Goal: Task Accomplishment & Management: Use online tool/utility

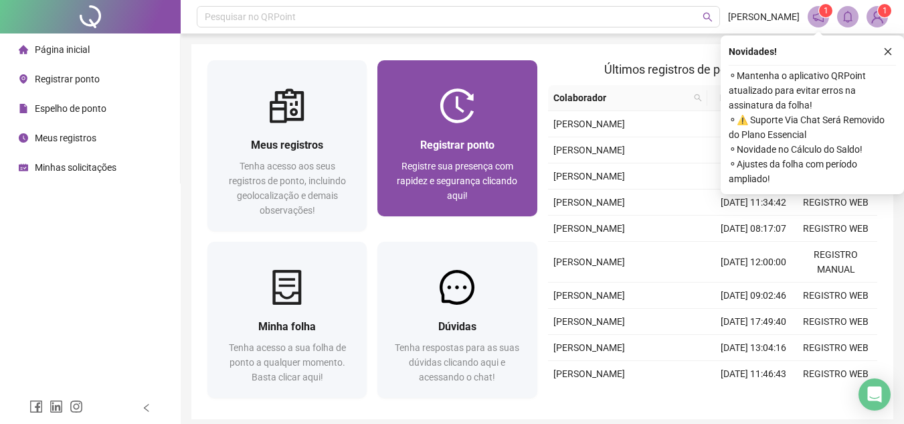
click at [461, 139] on span "Registrar ponto" at bounding box center [457, 145] width 74 height 13
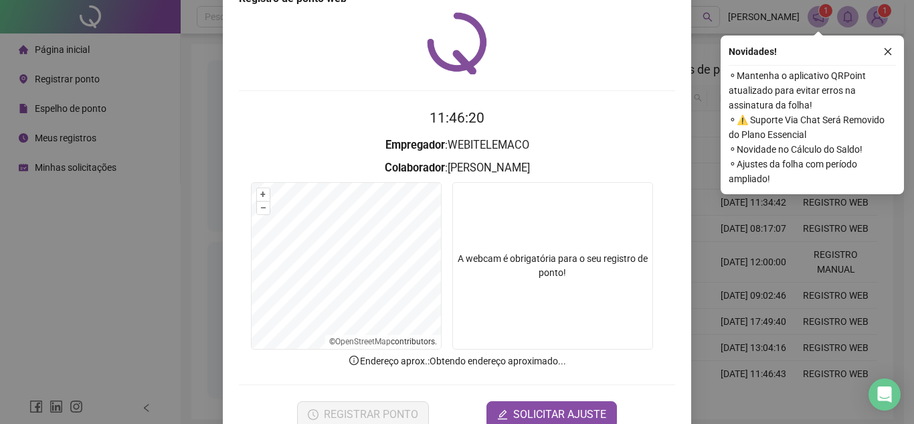
scroll to position [70, 0]
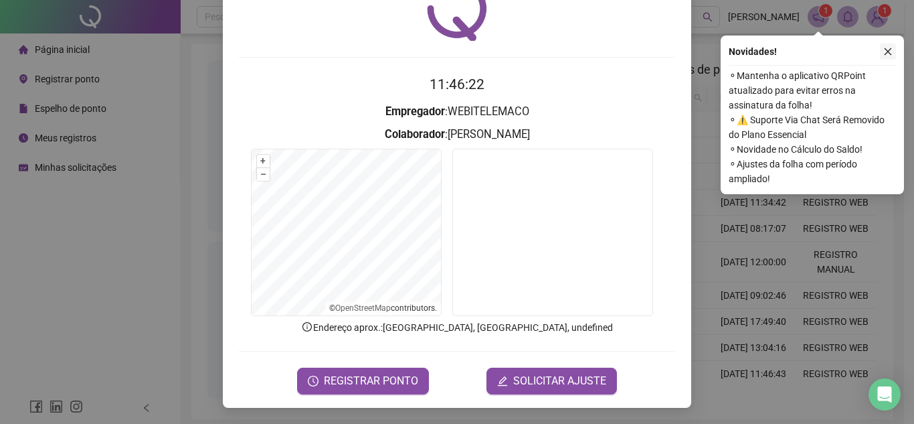
click at [894, 49] on button "button" at bounding box center [888, 52] width 16 height 16
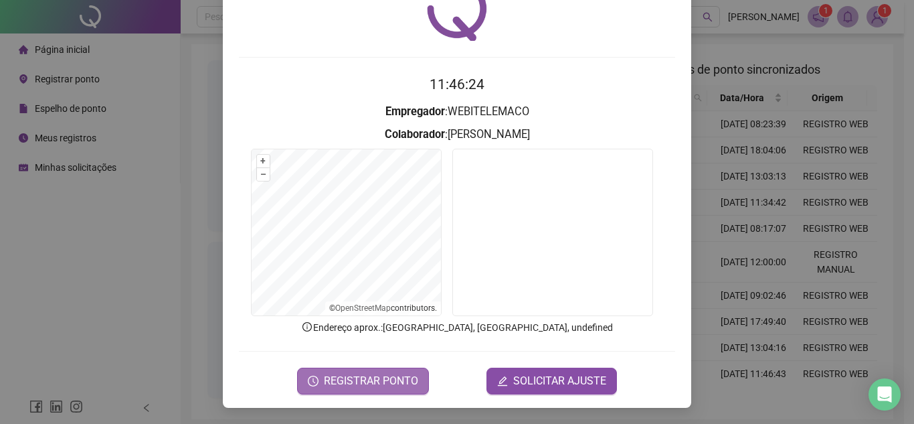
click at [353, 385] on span "REGISTRAR PONTO" at bounding box center [371, 381] width 94 height 16
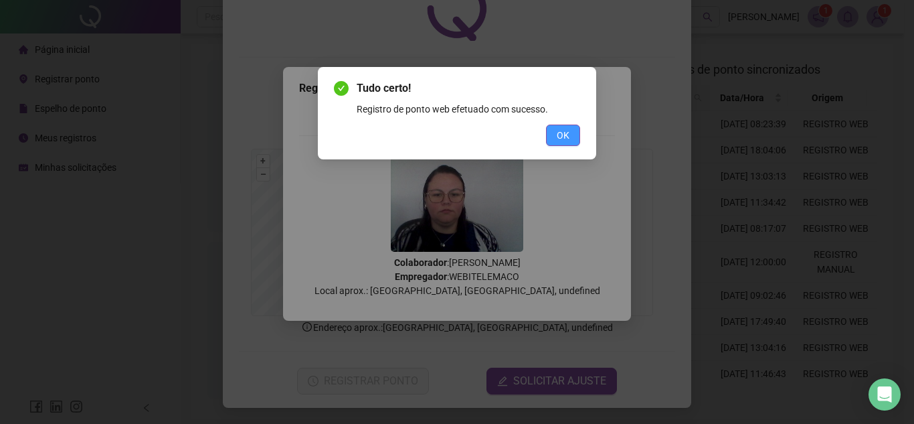
click at [570, 131] on button "OK" at bounding box center [563, 134] width 34 height 21
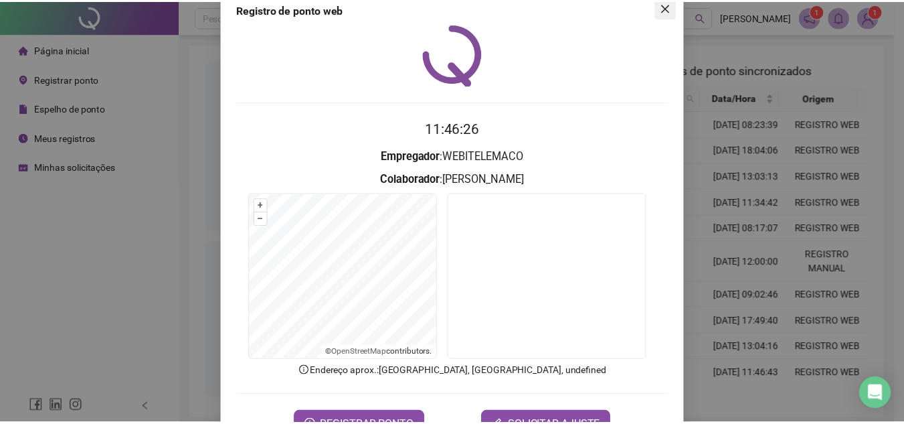
scroll to position [0, 0]
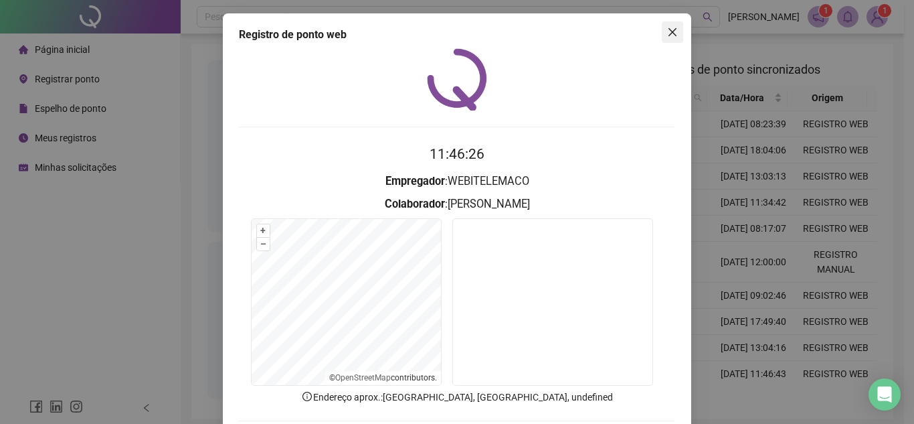
click at [671, 33] on icon "close" at bounding box center [672, 32] width 11 height 11
